Goal: Task Accomplishment & Management: Manage account settings

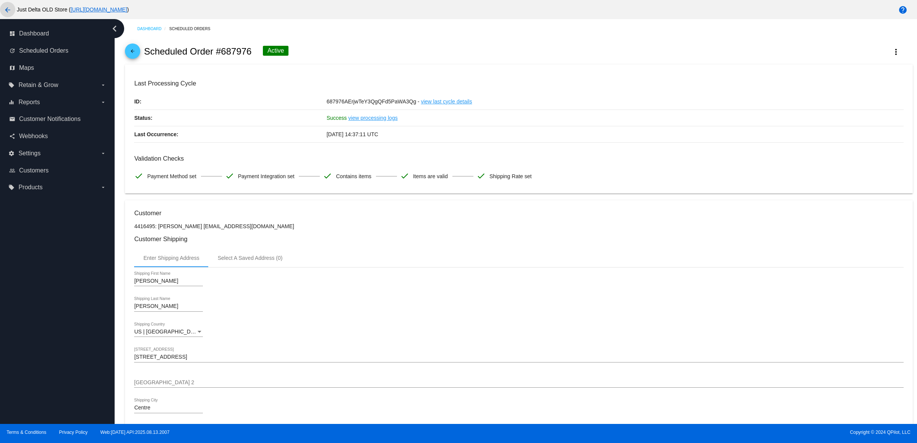
click at [8, 12] on mat-icon "arrow_back" at bounding box center [7, 9] width 9 height 9
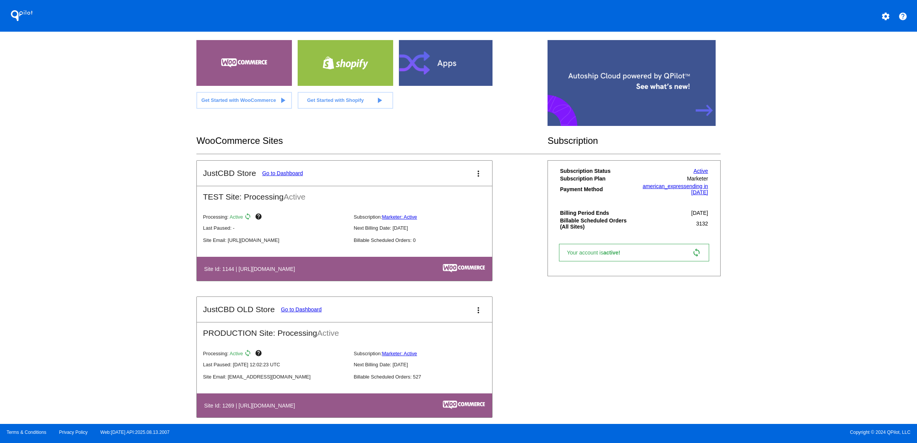
scroll to position [191, 0]
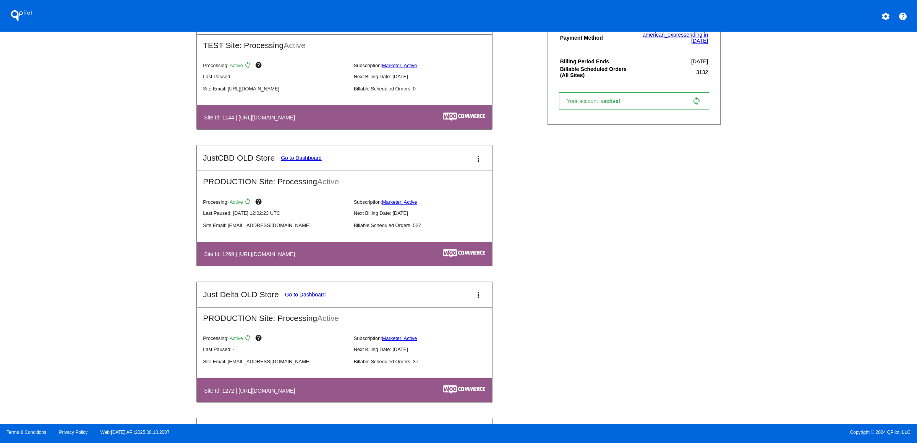
click at [249, 163] on mat-card-title "JustCBD OLD Store Go to Dashboard" at bounding box center [262, 158] width 119 height 9
click at [281, 161] on link "Go to Dashboard" at bounding box center [301, 158] width 41 height 6
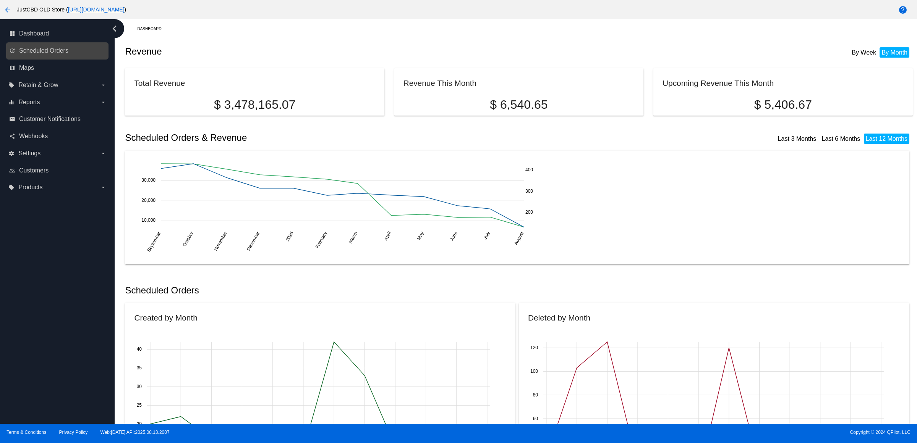
click at [61, 52] on link "update Scheduled Orders" at bounding box center [57, 51] width 97 height 12
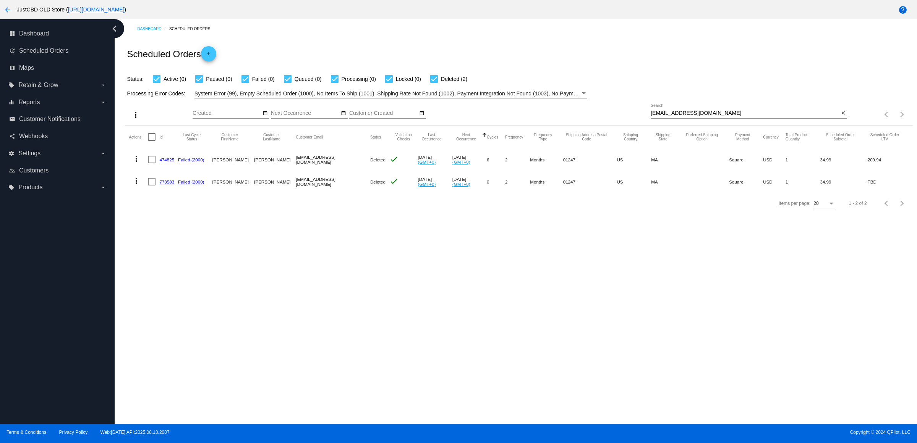
click at [840, 116] on mat-icon "close" at bounding box center [842, 113] width 5 height 6
click at [840, 121] on mat-icon "search" at bounding box center [841, 115] width 9 height 12
click at [840, 116] on input "Search" at bounding box center [748, 113] width 196 height 6
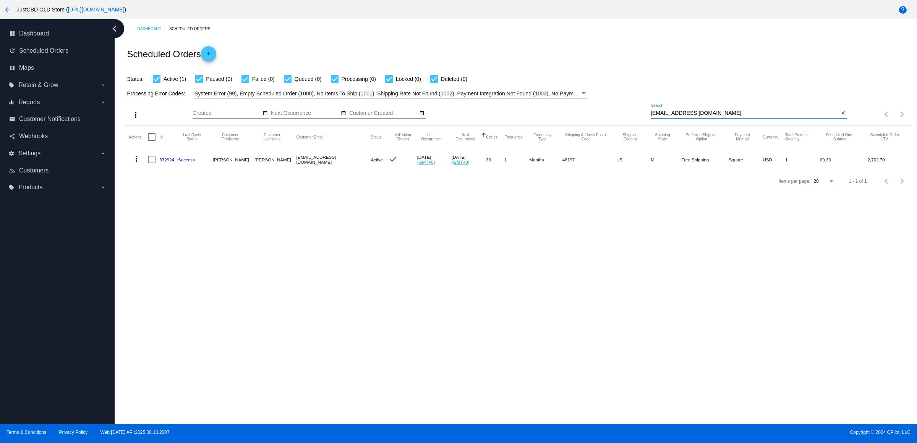
type input "[EMAIL_ADDRESS][DOMAIN_NAME]"
click at [148, 171] on mat-cell "more_vert" at bounding box center [138, 160] width 19 height 22
click at [138, 163] on mat-icon "more_vert" at bounding box center [136, 158] width 9 height 9
click at [158, 262] on span "Delete" at bounding box center [161, 265] width 15 height 6
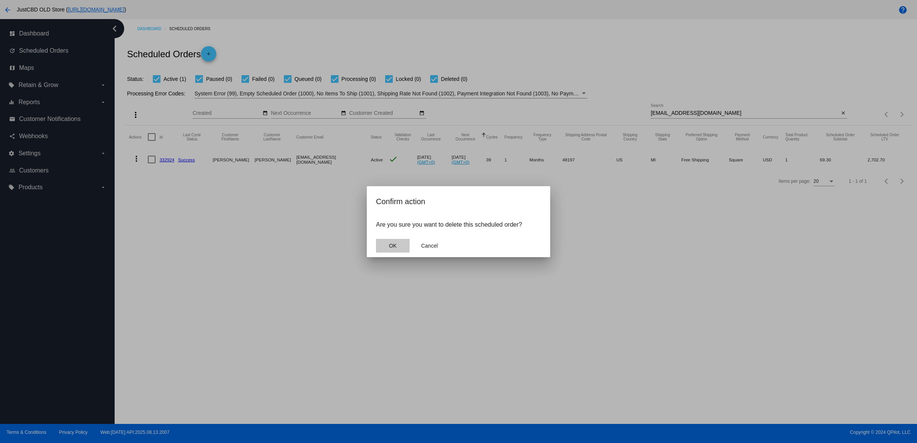
drag, startPoint x: 391, startPoint y: 250, endPoint x: 344, endPoint y: 217, distance: 57.8
click at [392, 249] on span "OK" at bounding box center [393, 246] width 8 height 6
